Goal: Transaction & Acquisition: Register for event/course

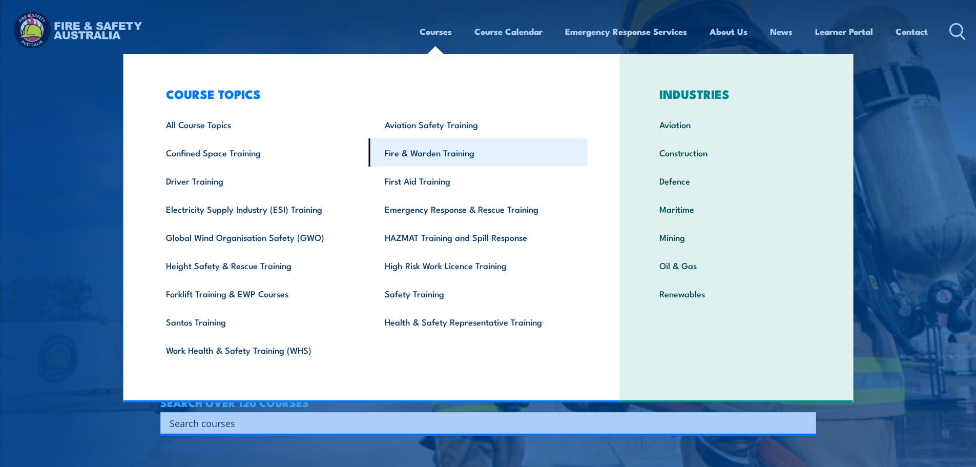
click at [434, 155] on link "Fire & Warden Training" at bounding box center [478, 152] width 219 height 28
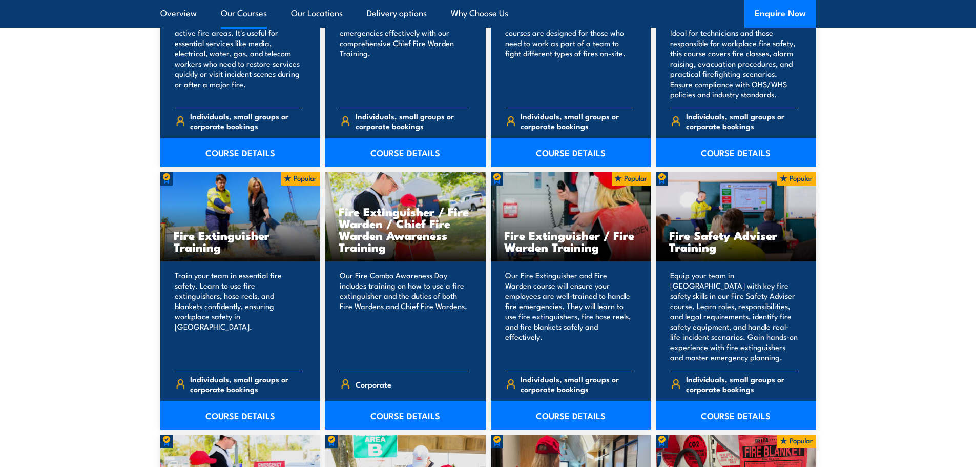
scroll to position [1127, 0]
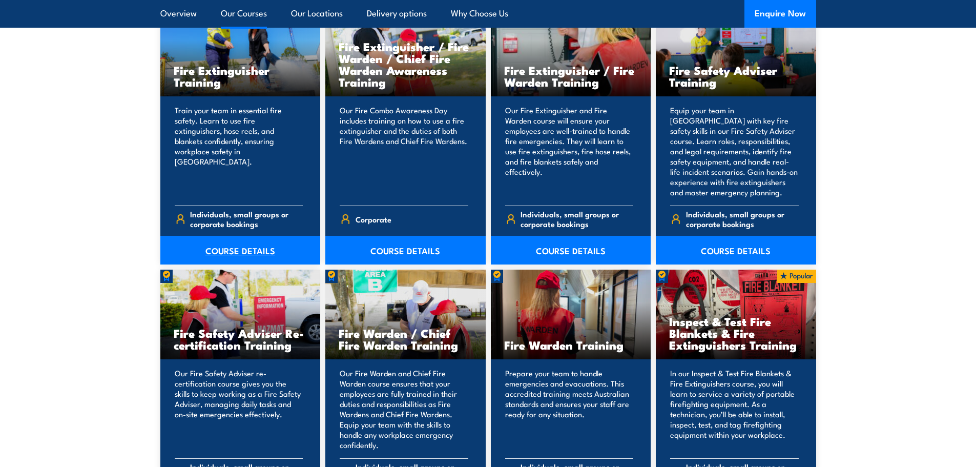
click at [250, 248] on link "COURSE DETAILS" at bounding box center [240, 250] width 160 height 29
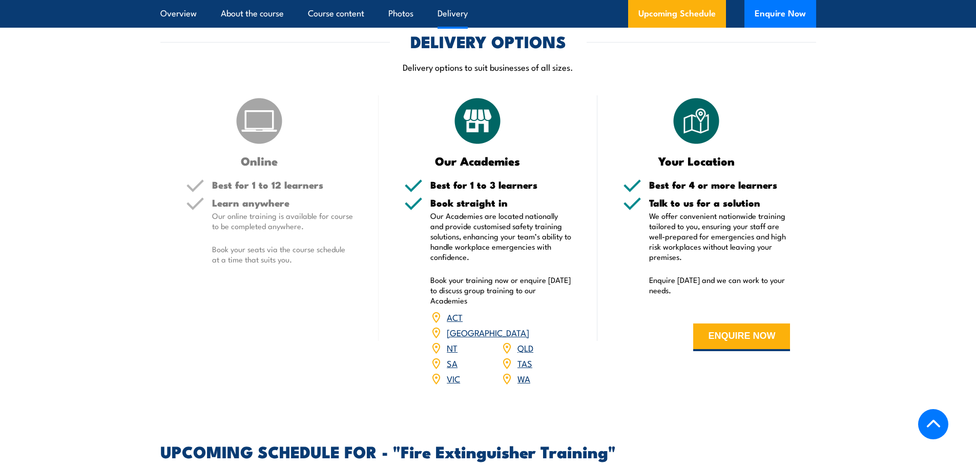
scroll to position [1332, 0]
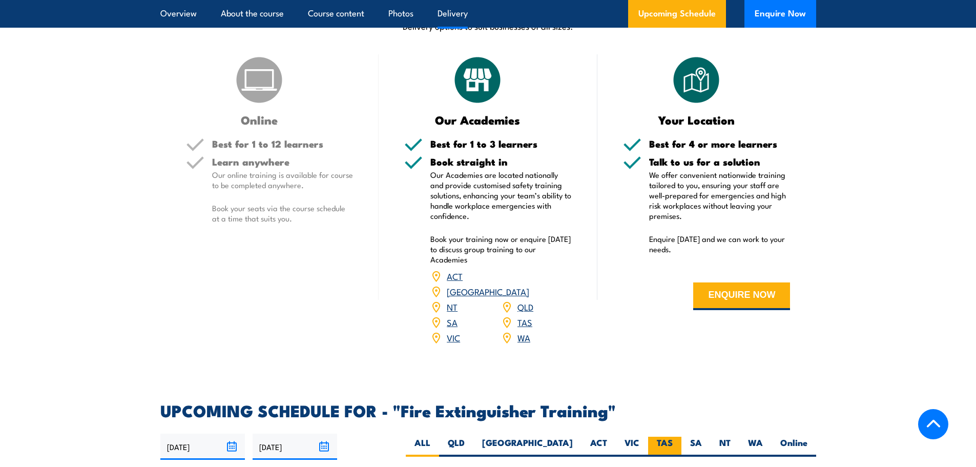
drag, startPoint x: 634, startPoint y: 430, endPoint x: 658, endPoint y: 420, distance: 26.4
click at [634, 436] on label "VIC" at bounding box center [632, 446] width 32 height 20
click at [639, 436] on input "VIC" at bounding box center [642, 439] width 7 height 7
radio input "true"
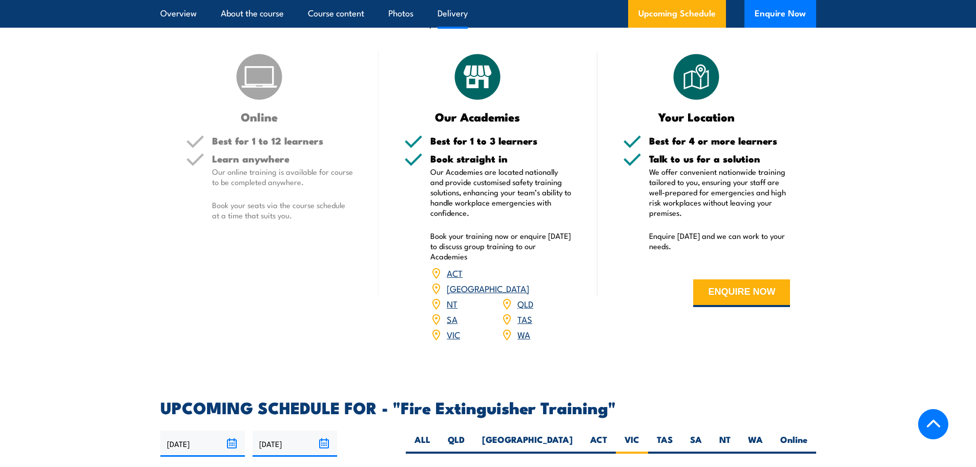
scroll to position [1371, 0]
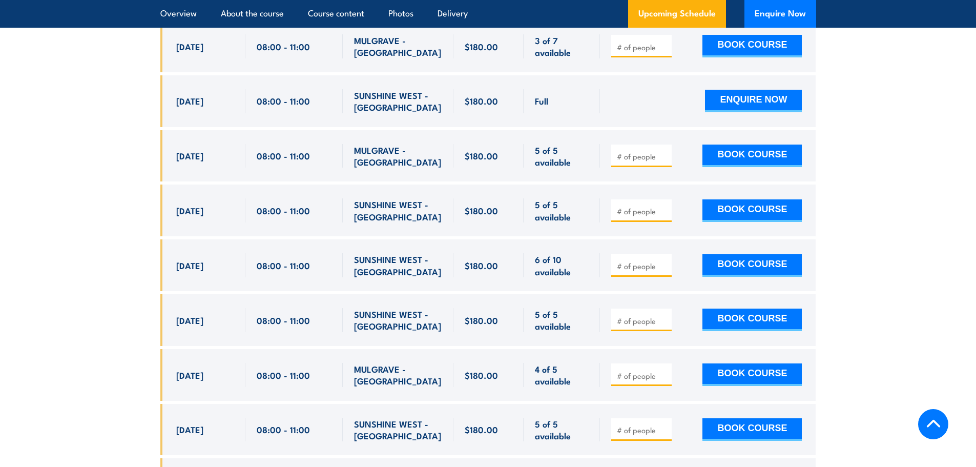
scroll to position [1872, 0]
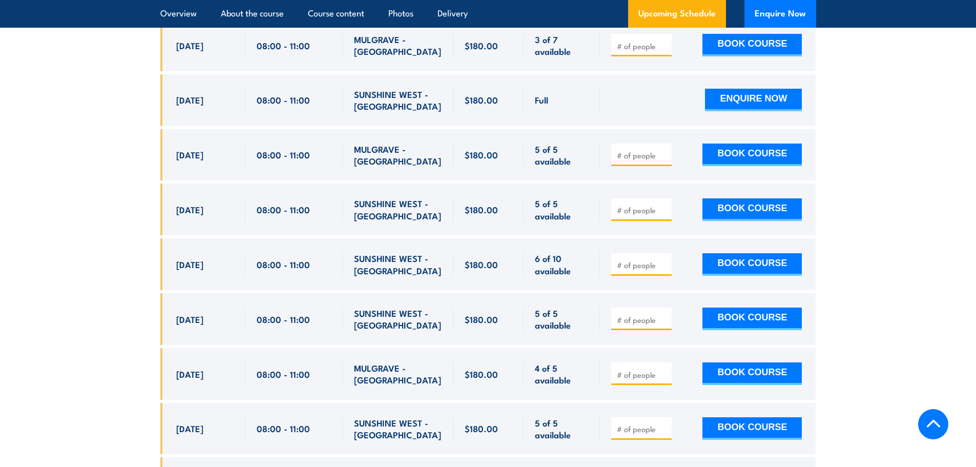
click at [633, 314] on input "number" at bounding box center [642, 319] width 51 height 10
type input "1"
click at [755, 307] on button "BOOK COURSE" at bounding box center [751, 318] width 99 height 23
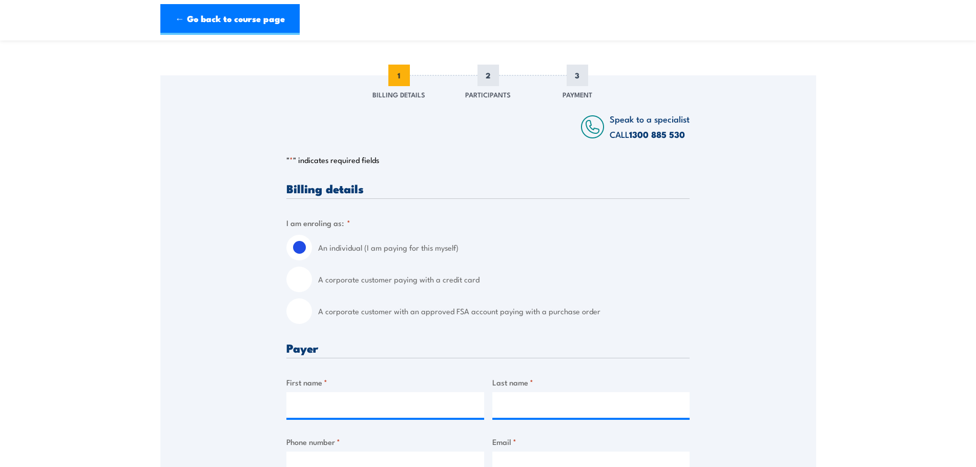
click at [308, 313] on input "A corporate customer with an approved FSA account paying with a purchase order" at bounding box center [299, 311] width 26 height 26
radio input "true"
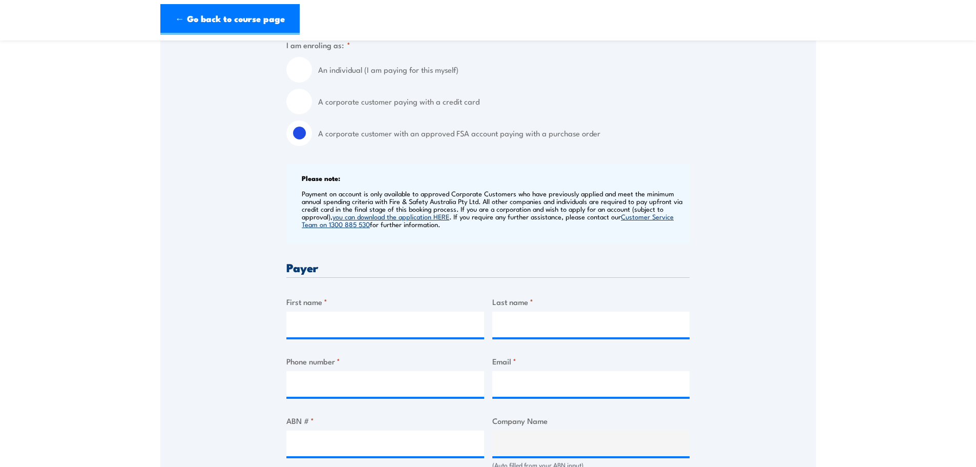
scroll to position [359, 0]
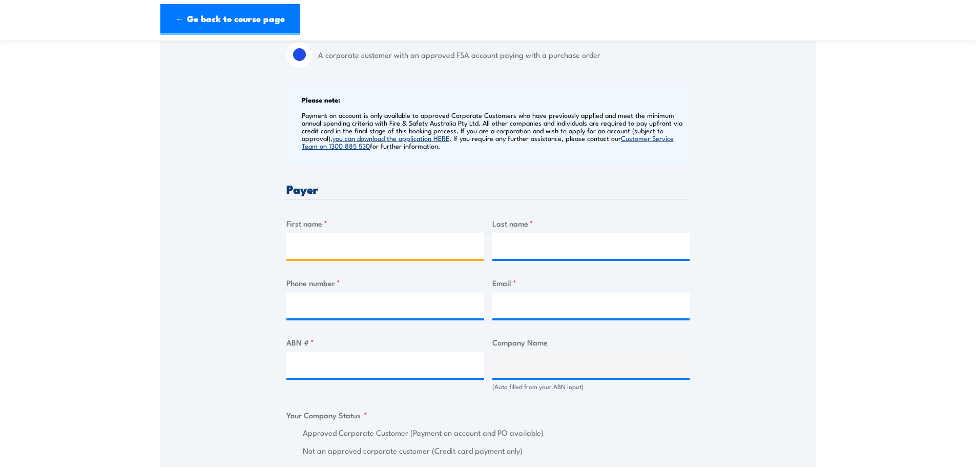
click at [316, 243] on input "First name *" at bounding box center [385, 246] width 198 height 26
type input "Sarah"
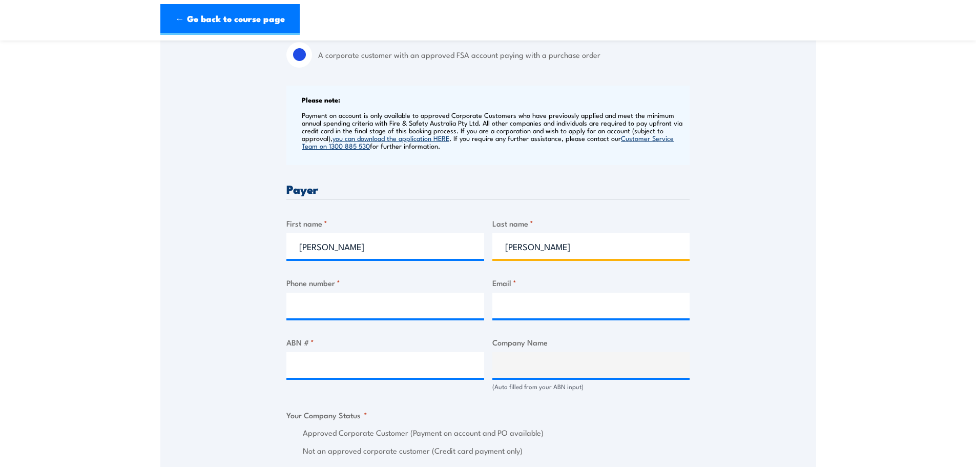
type input "Dalrymple"
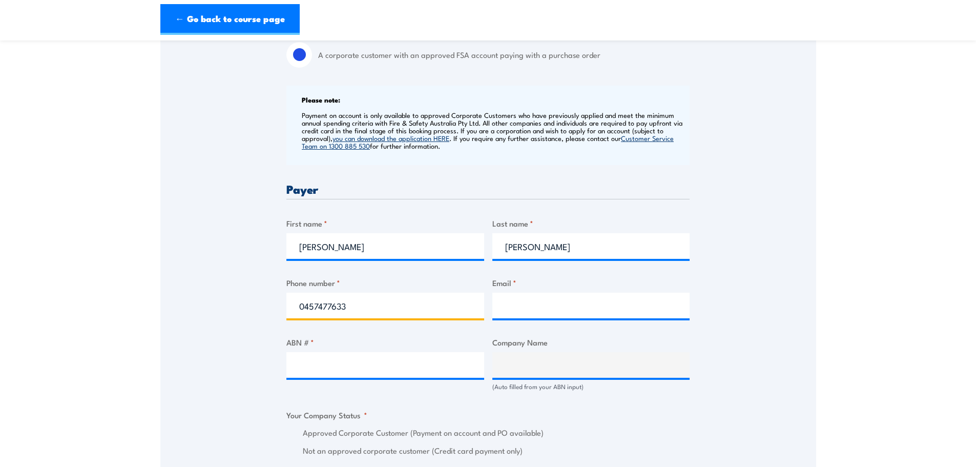
type input "0457477633"
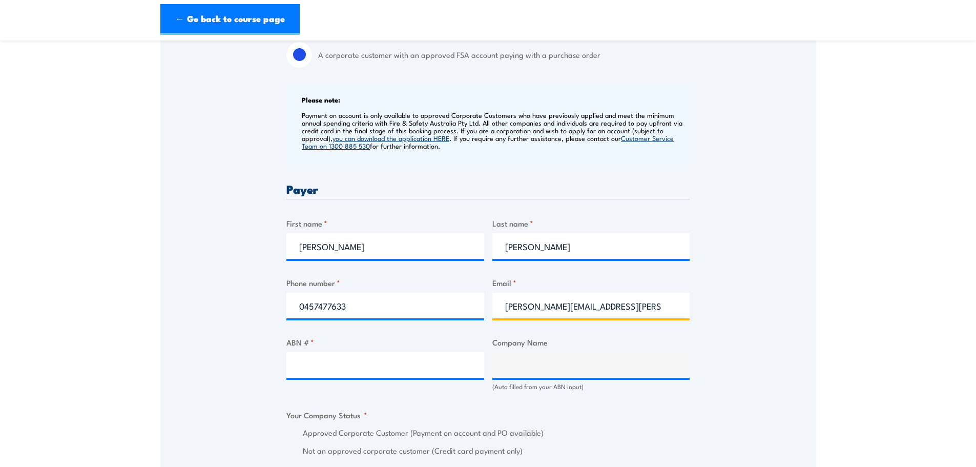
type input "sarah.dalrymple@lms.com.au"
type input "39059428474"
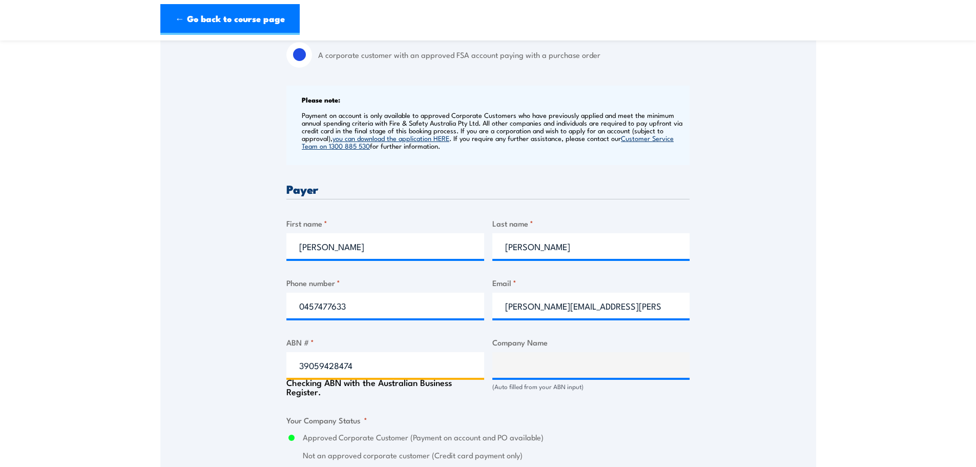
type input "LMS ENERGY PTY LTD"
radio input "true"
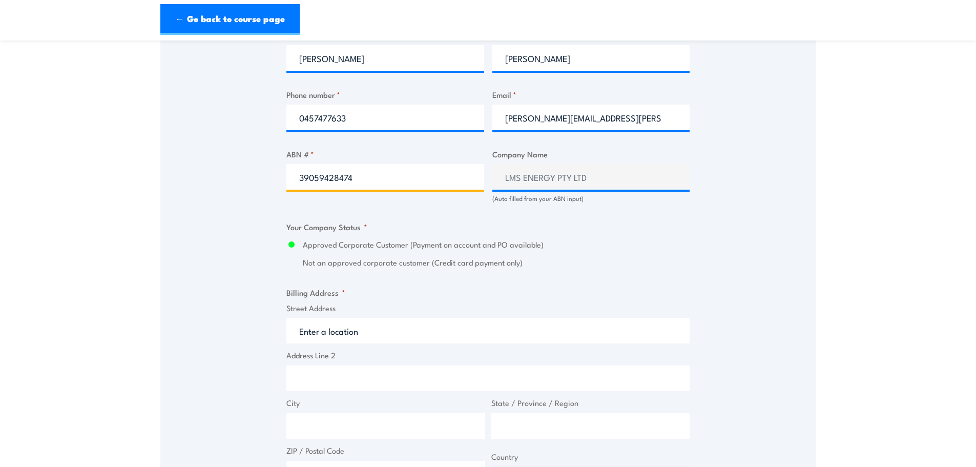
scroll to position [615, 0]
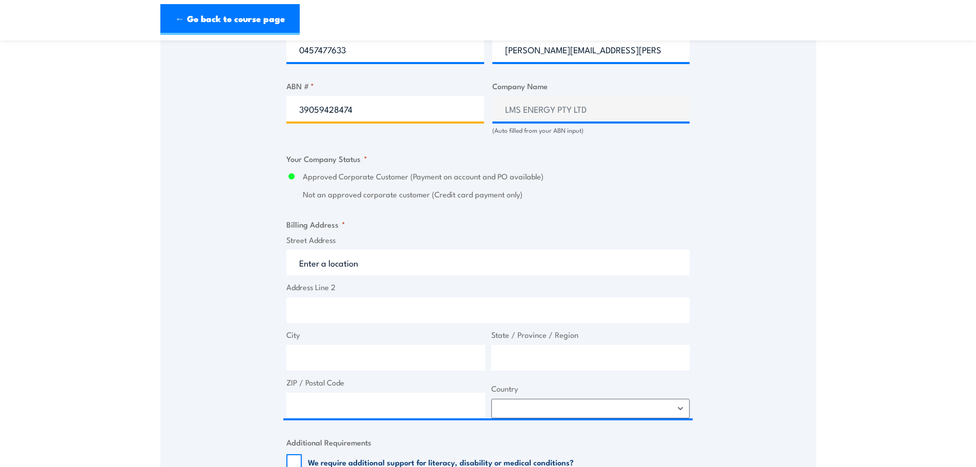
type input "39059428474"
drag, startPoint x: 314, startPoint y: 238, endPoint x: 309, endPoint y: 254, distance: 16.5
click at [313, 238] on fieldset "Billing Address * Street Address Address Line 2 City State / Province / Region …" at bounding box center [487, 318] width 403 height 200
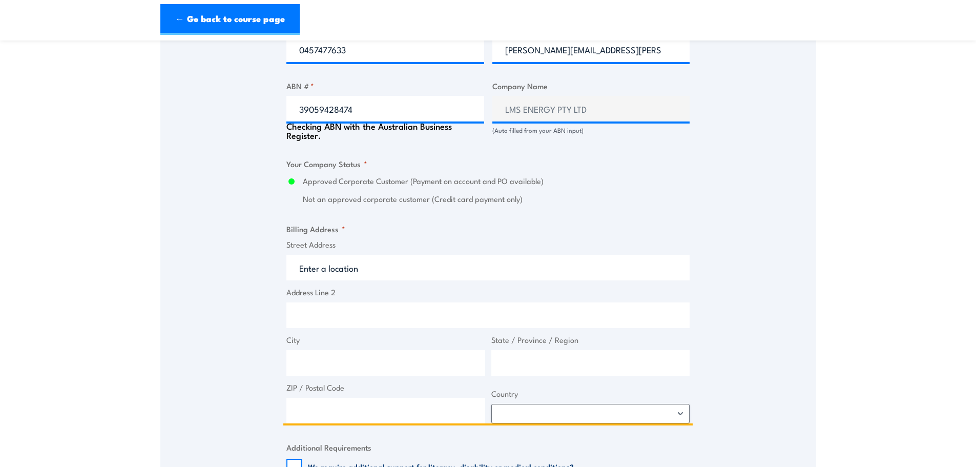
click at [320, 260] on input "Street Address" at bounding box center [487, 268] width 403 height 26
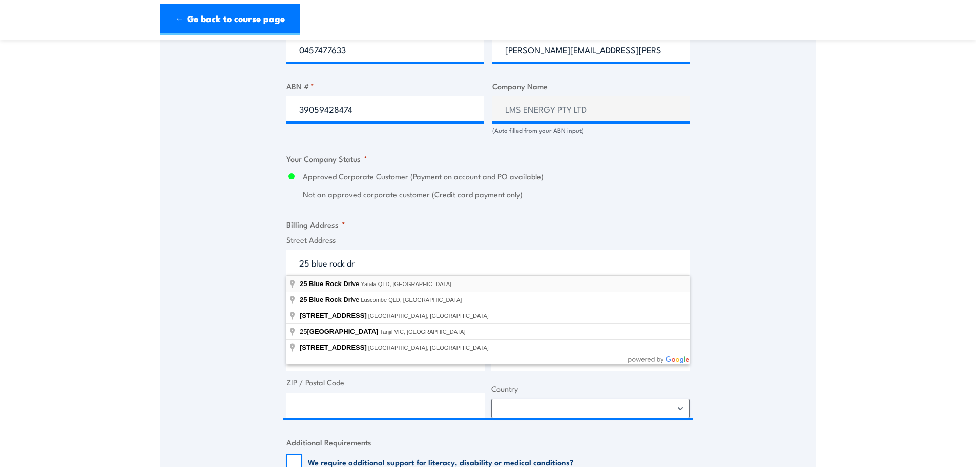
type input "25 Blue Rock Drive, Yatala QLD, Australia"
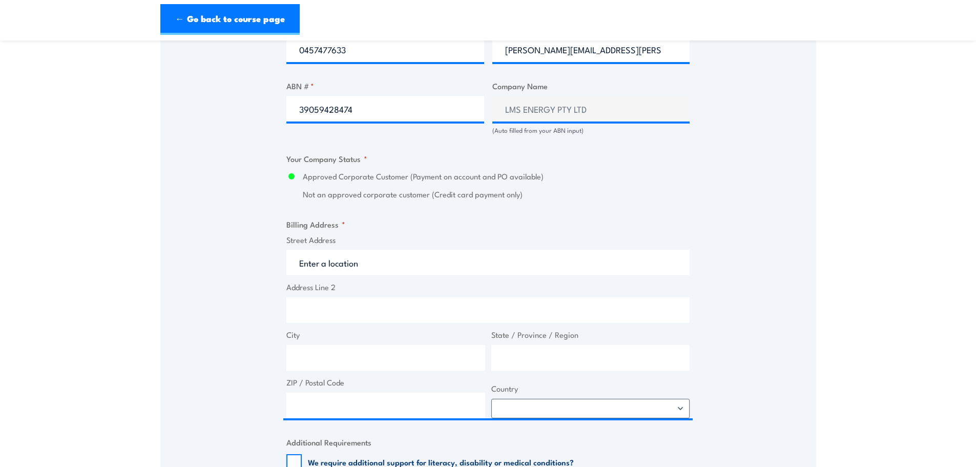
type input "25 Blue Rock Dr"
type input "Yatala"
type input "Queensland"
type input "4207"
select select "Australia"
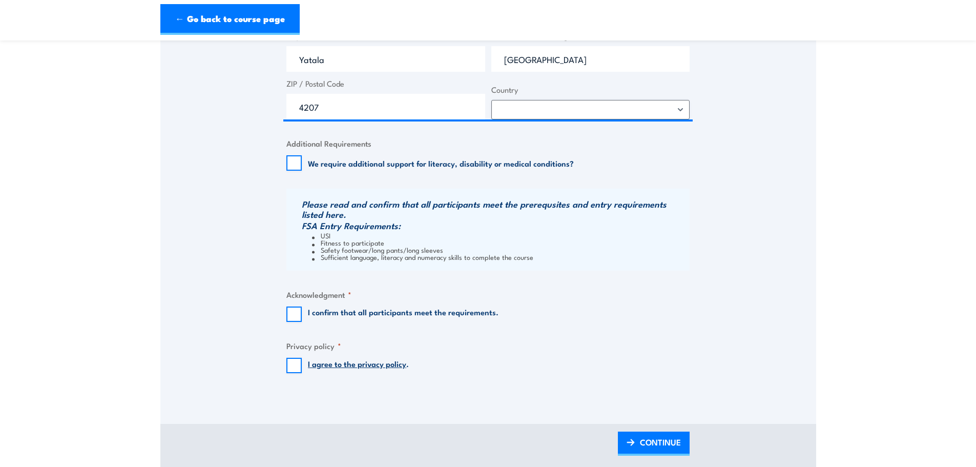
scroll to position [922, 0]
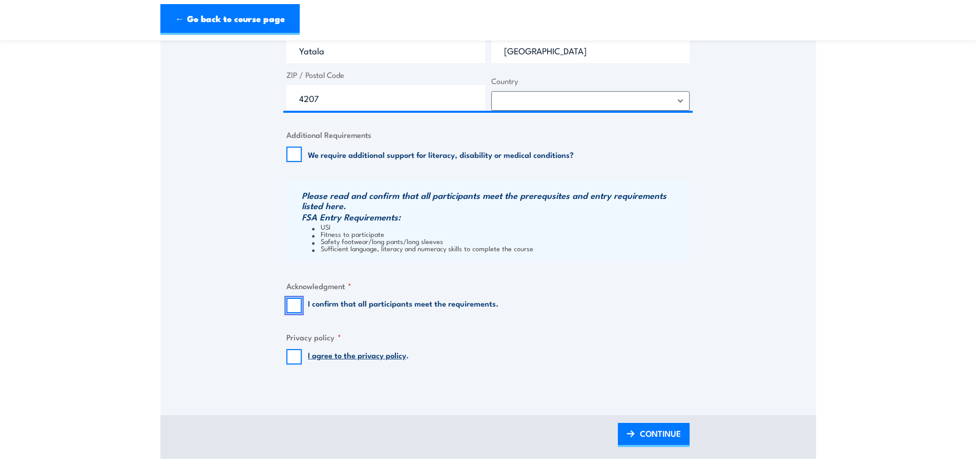
click at [295, 303] on input "I confirm that all participants meet the requirements." at bounding box center [293, 305] width 15 height 15
checkbox input "true"
drag, startPoint x: 296, startPoint y: 355, endPoint x: 313, endPoint y: 356, distance: 16.9
click at [296, 355] on input "I agree to the privacy policy ." at bounding box center [293, 356] width 15 height 15
checkbox input "true"
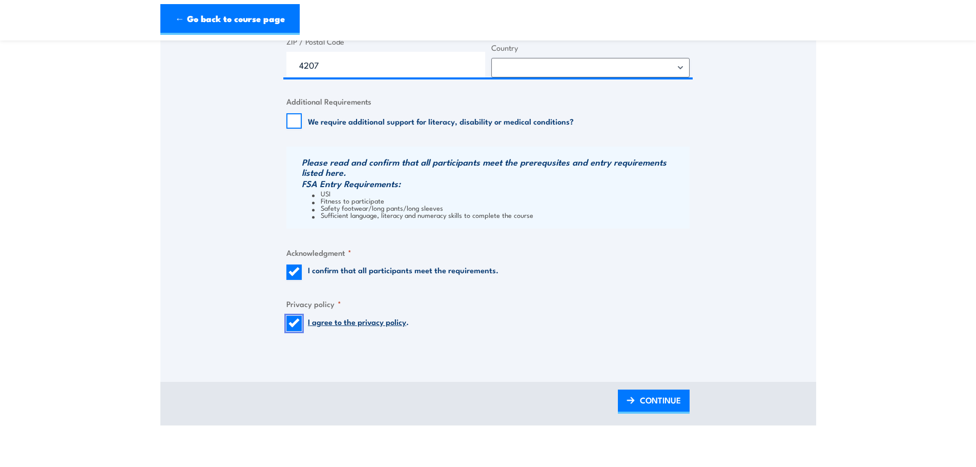
scroll to position [973, 0]
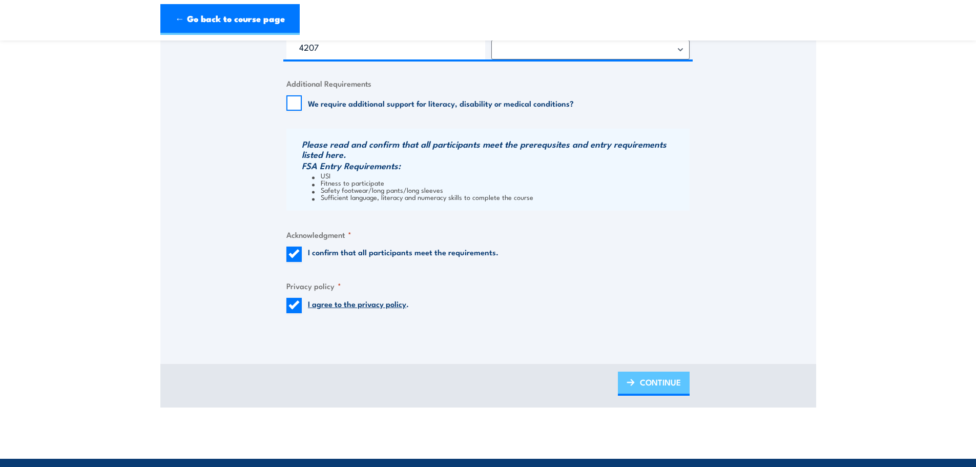
click at [657, 386] on span "CONTINUE" at bounding box center [660, 381] width 41 height 27
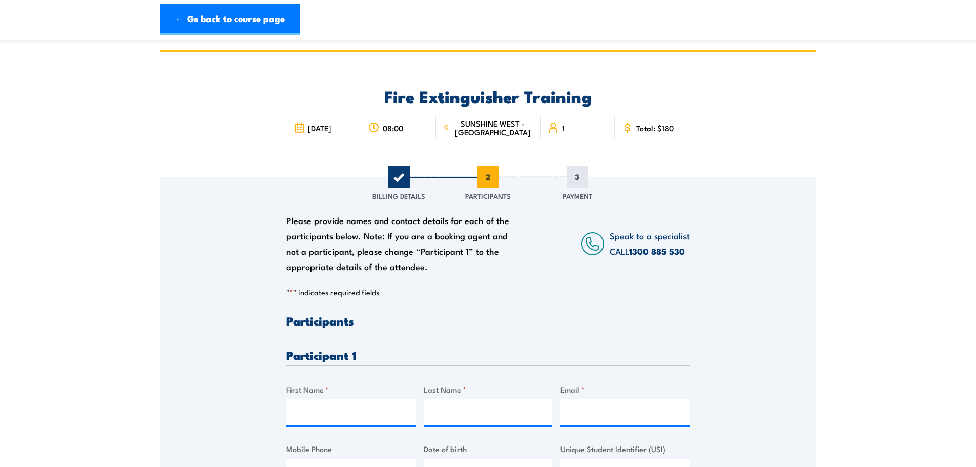
scroll to position [0, 0]
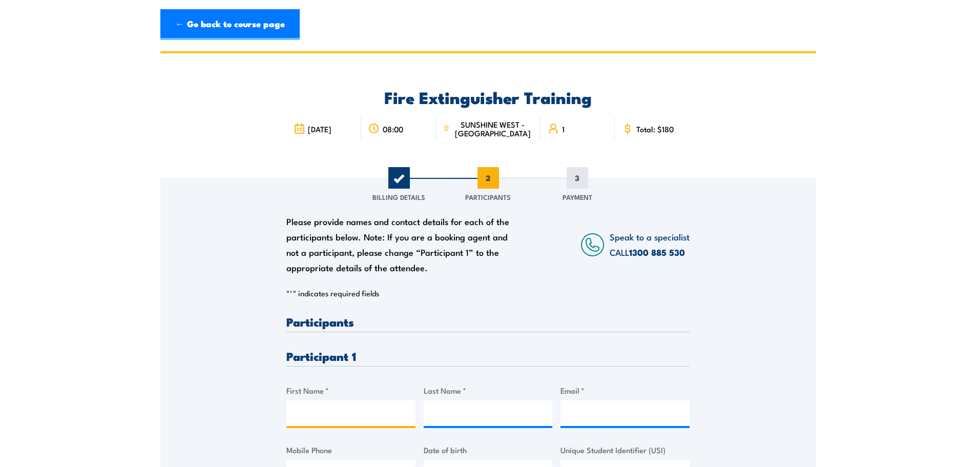
click at [329, 414] on input "First Name *" at bounding box center [350, 413] width 129 height 26
type input "James"
type input "Taylor"
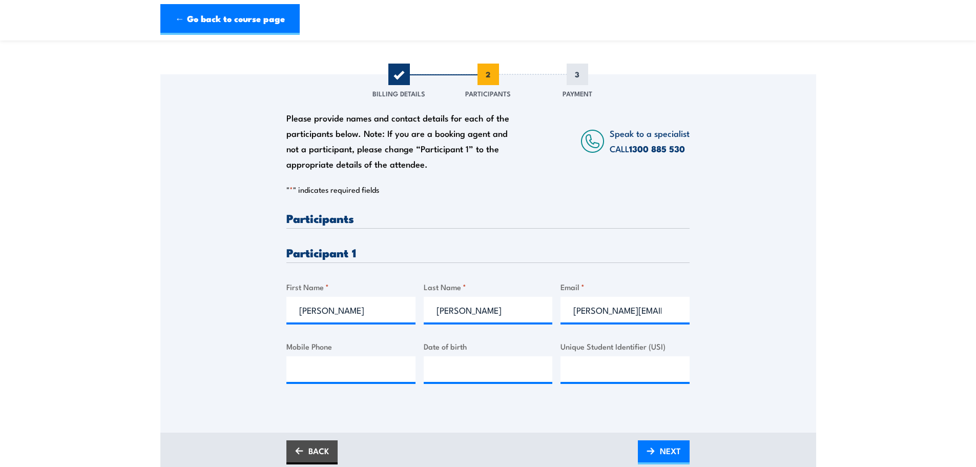
scroll to position [154, 0]
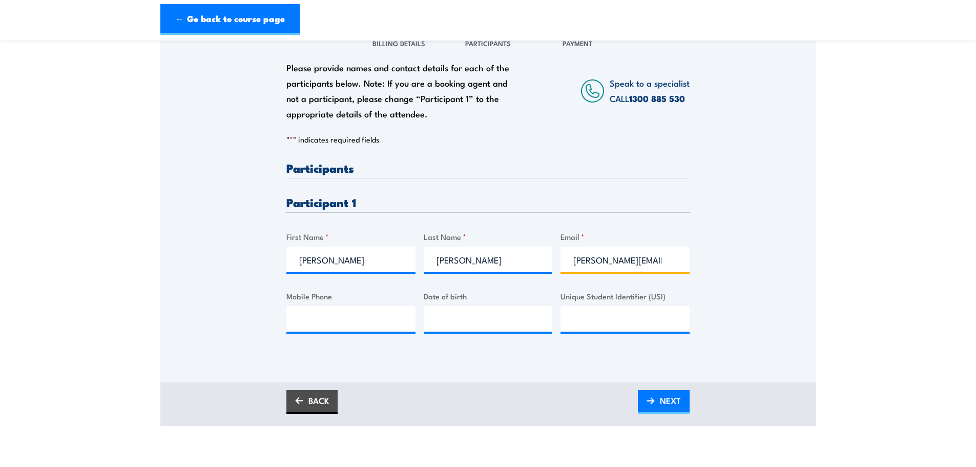
click at [663, 264] on input "james.taylor@lms.com.au" at bounding box center [624, 259] width 129 height 26
type input "james.taylor@lms.com.auu"
click at [302, 319] on input "Mobile Phone" at bounding box center [350, 319] width 129 height 26
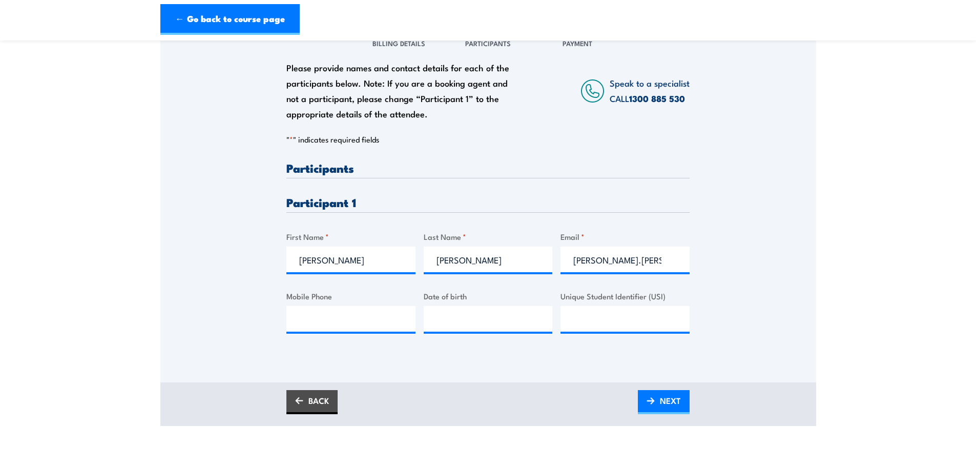
click at [282, 332] on div "Please provide names and contact details for each of the participants below. No…" at bounding box center [488, 188] width 656 height 329
click at [292, 325] on input "Mobile Phone" at bounding box center [350, 319] width 129 height 26
paste input "419250167"
click at [299, 319] on input "419250167" at bounding box center [350, 319] width 129 height 26
type input "0419250167"
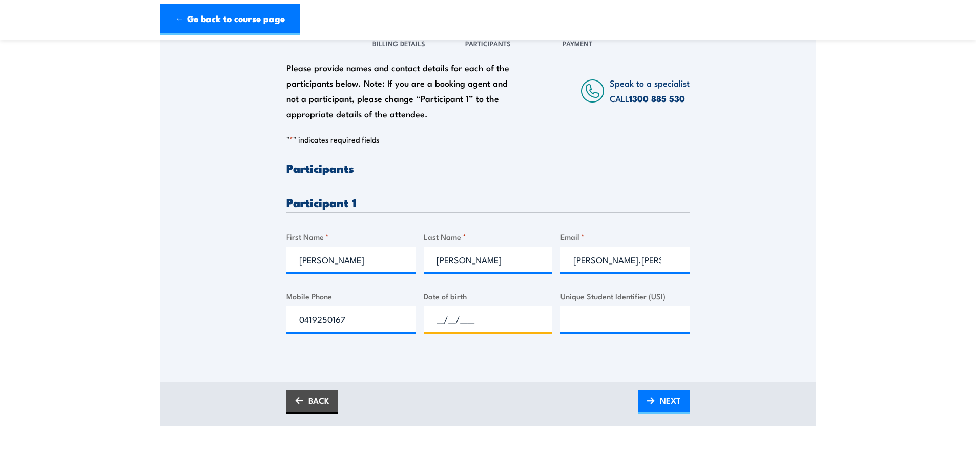
click at [449, 311] on input "__/__/____" at bounding box center [488, 319] width 129 height 26
paste input "26/07/1985"
type input "26/07/1985"
click at [594, 319] on input "Unique Student Identifier (USI)" at bounding box center [624, 319] width 129 height 26
paste input "AVWCG9GXFW"
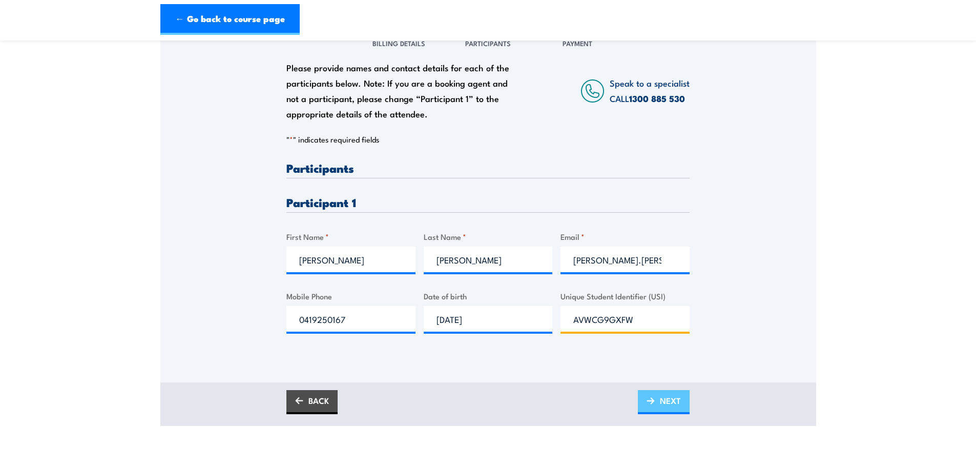
type input "AVWCG9GXFW"
click at [670, 404] on span "NEXT" at bounding box center [670, 400] width 21 height 27
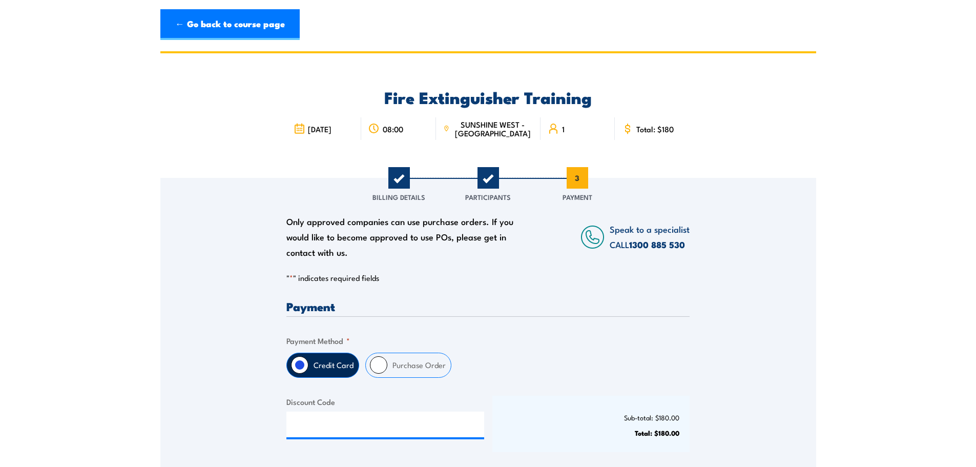
drag, startPoint x: 379, startPoint y: 359, endPoint x: 366, endPoint y: 376, distance: 21.9
click at [379, 360] on input "Purchase Order" at bounding box center [378, 364] width 17 height 17
radio input "true"
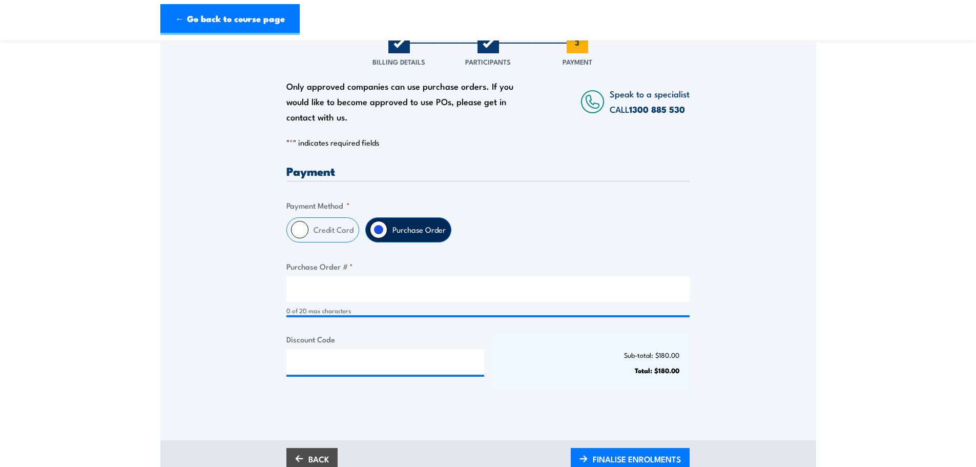
scroll to position [154, 0]
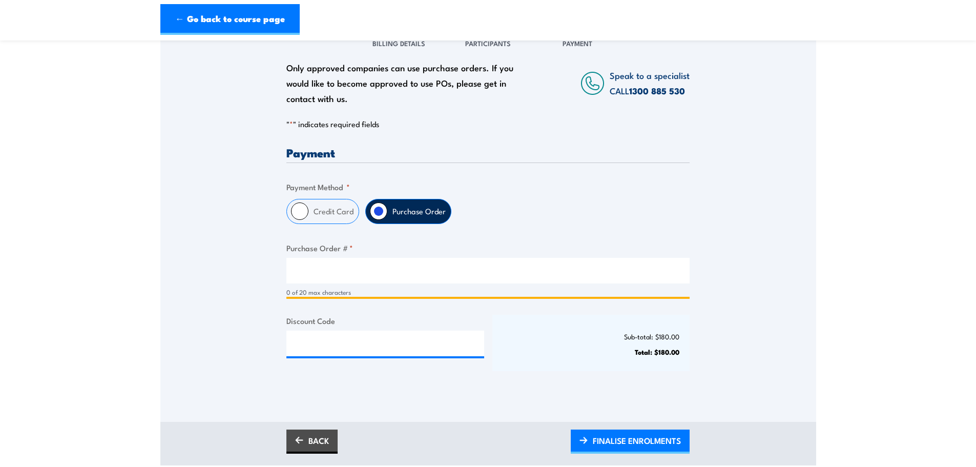
click at [335, 277] on input "Purchase Order # *" at bounding box center [487, 271] width 403 height 26
type input "P1048053"
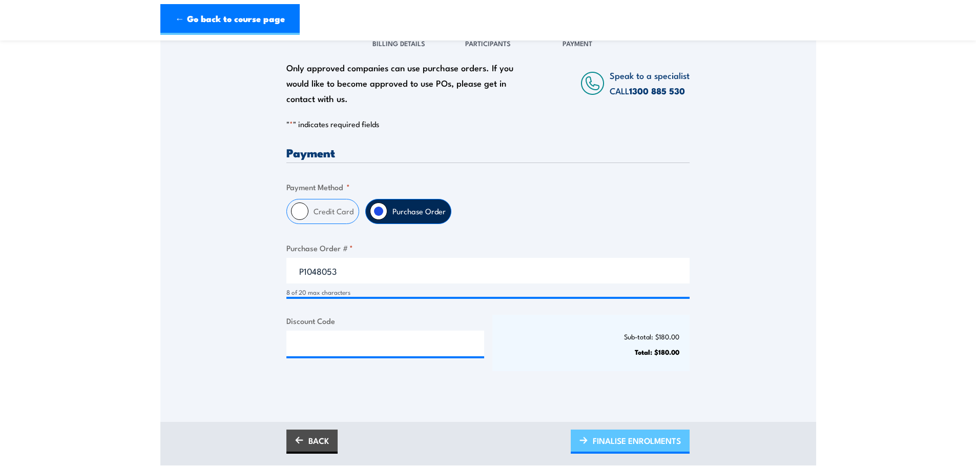
click at [615, 437] on span "FINALISE ENROLMENTS" at bounding box center [637, 440] width 88 height 27
